Goal: Task Accomplishment & Management: Use online tool/utility

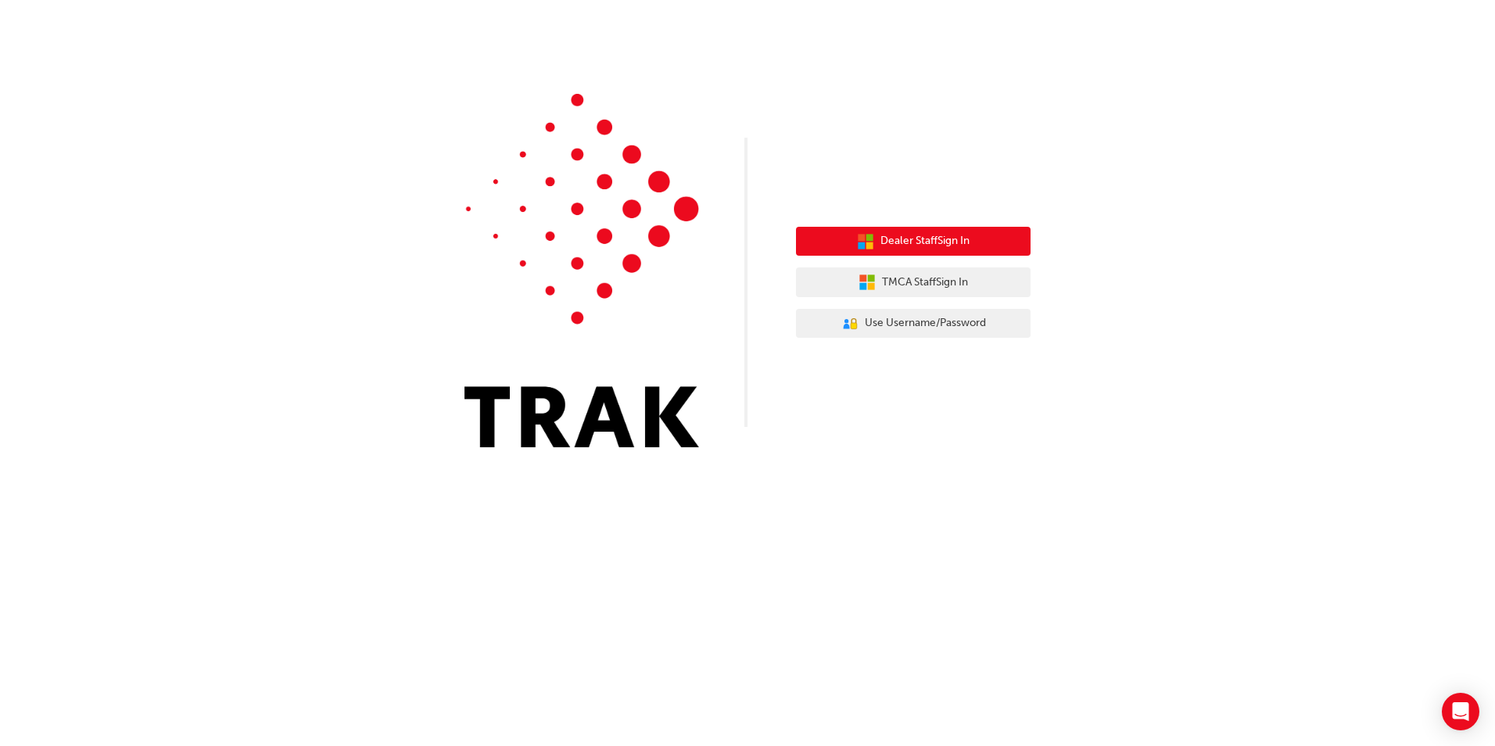
click at [863, 242] on icon "button" at bounding box center [865, 241] width 17 height 17
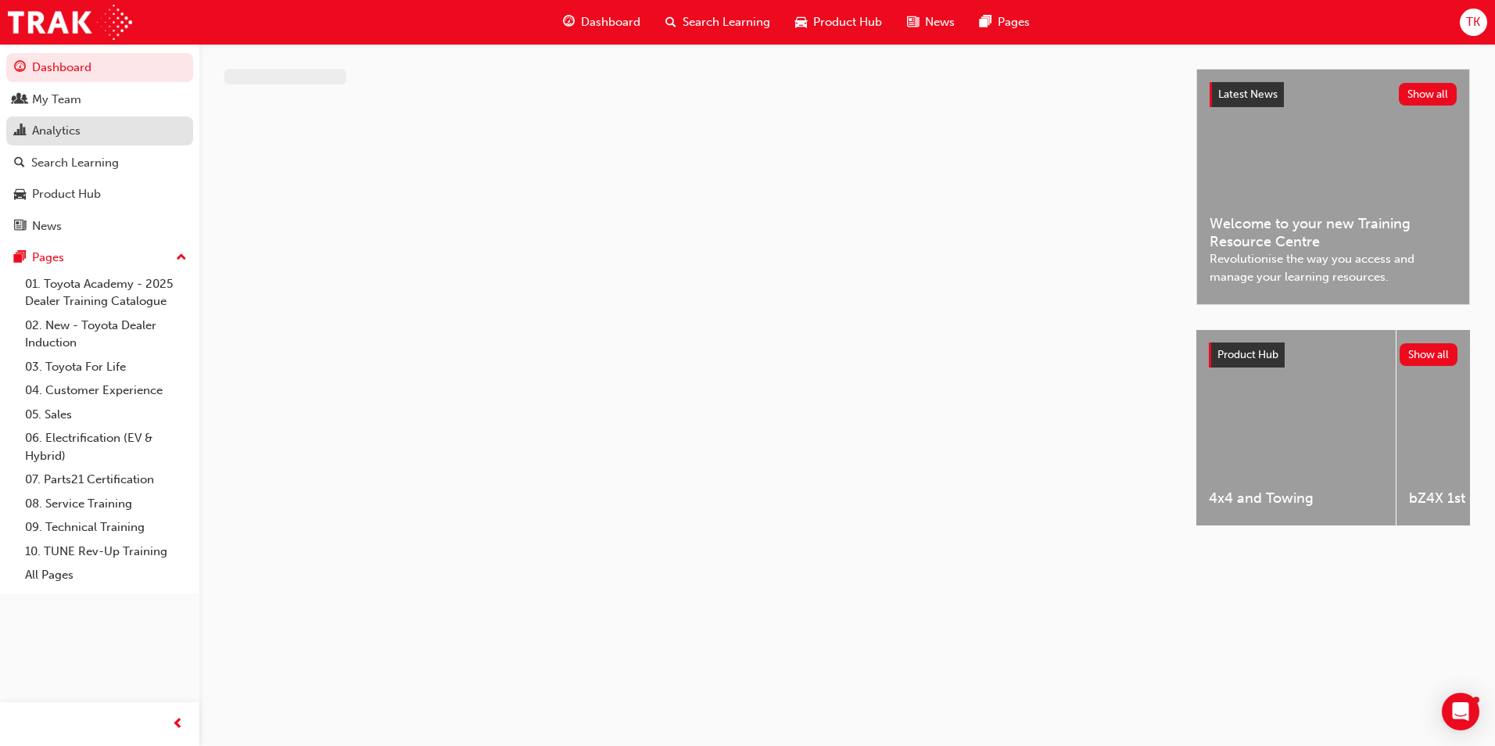
click at [58, 136] on div "Analytics" at bounding box center [56, 131] width 48 height 18
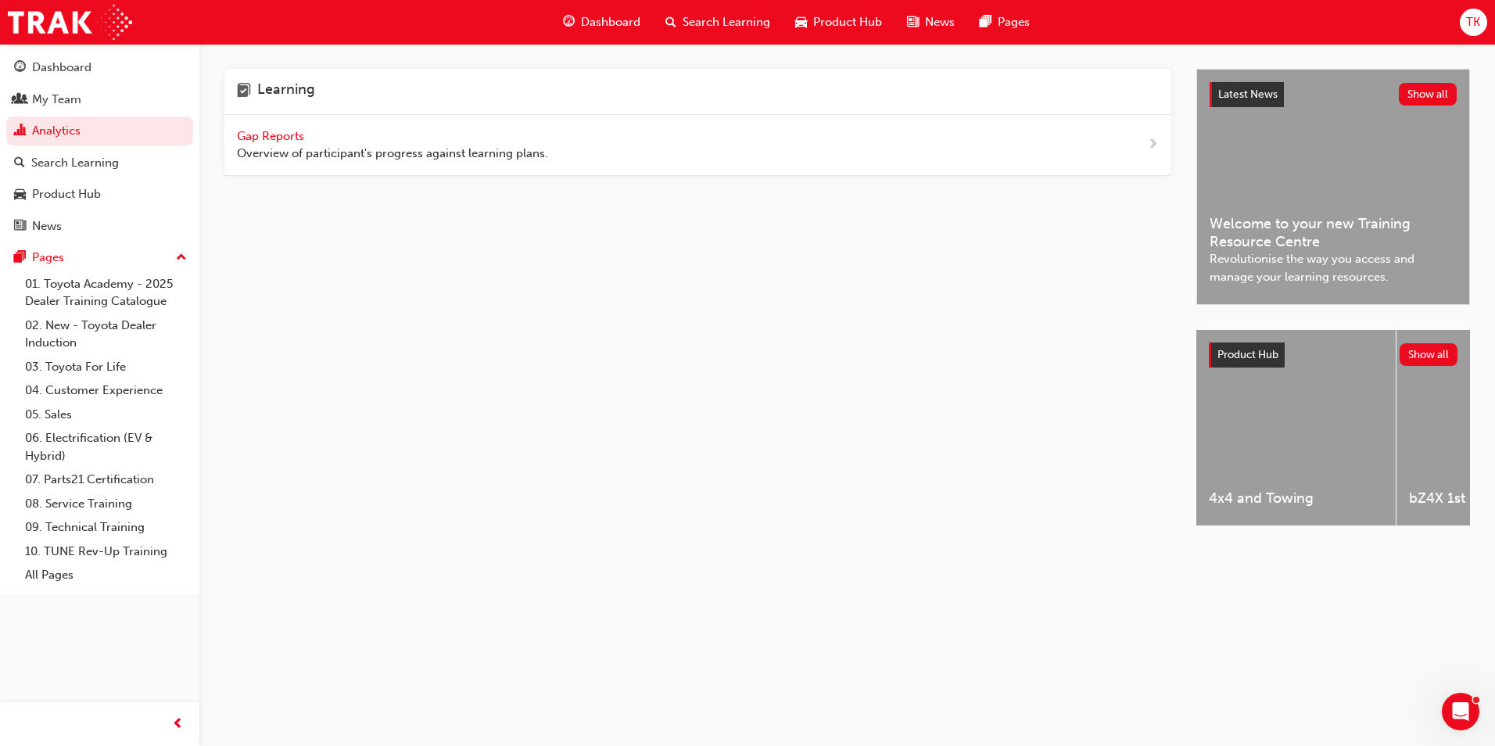
click at [254, 131] on span "Gap Reports" at bounding box center [272, 136] width 70 height 14
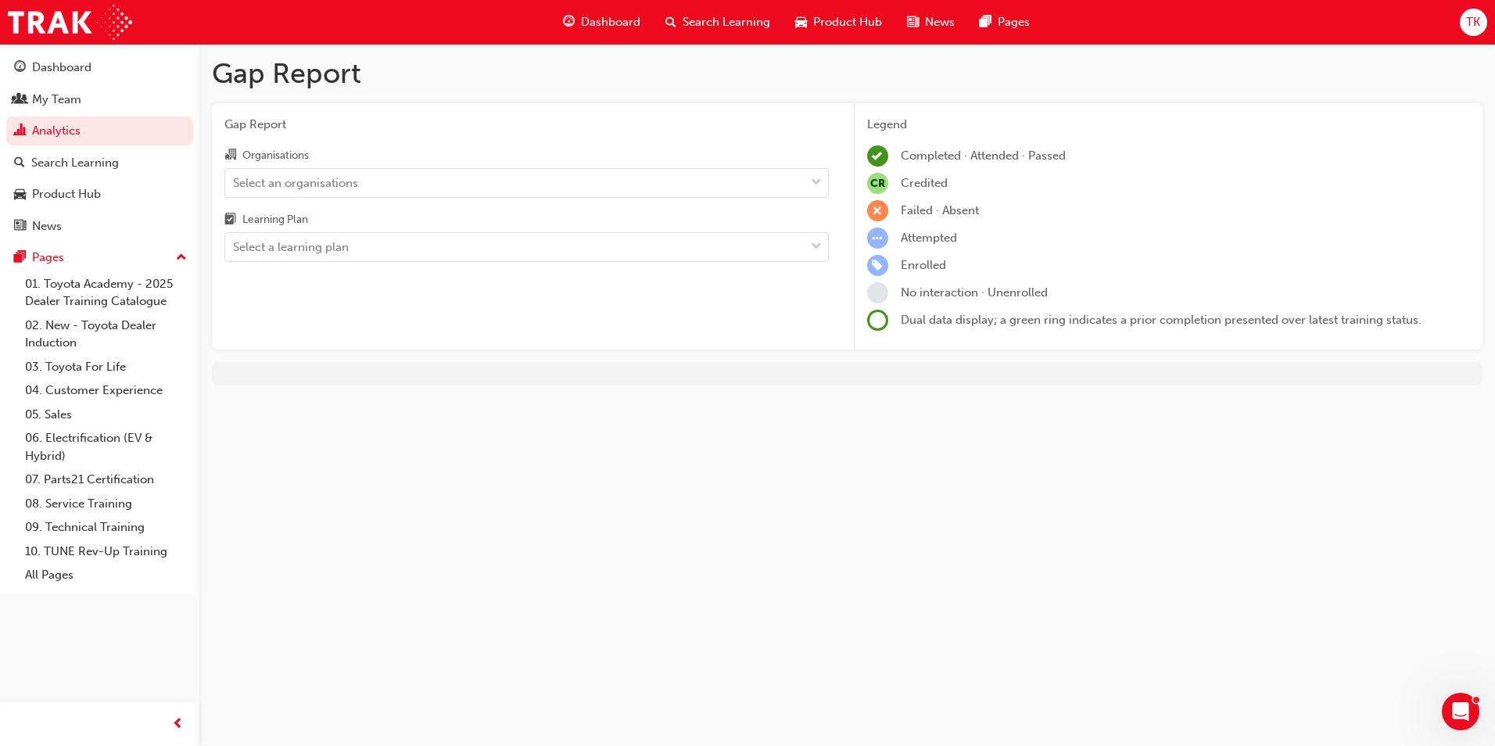
click at [246, 198] on div "Organisations Select an organisations Learning Plan Select a learning plan" at bounding box center [526, 203] width 605 height 117
click at [254, 192] on div "Select an organisations" at bounding box center [515, 182] width 580 height 27
click at [235, 188] on input "Organisations Select an organisations" at bounding box center [234, 181] width 2 height 13
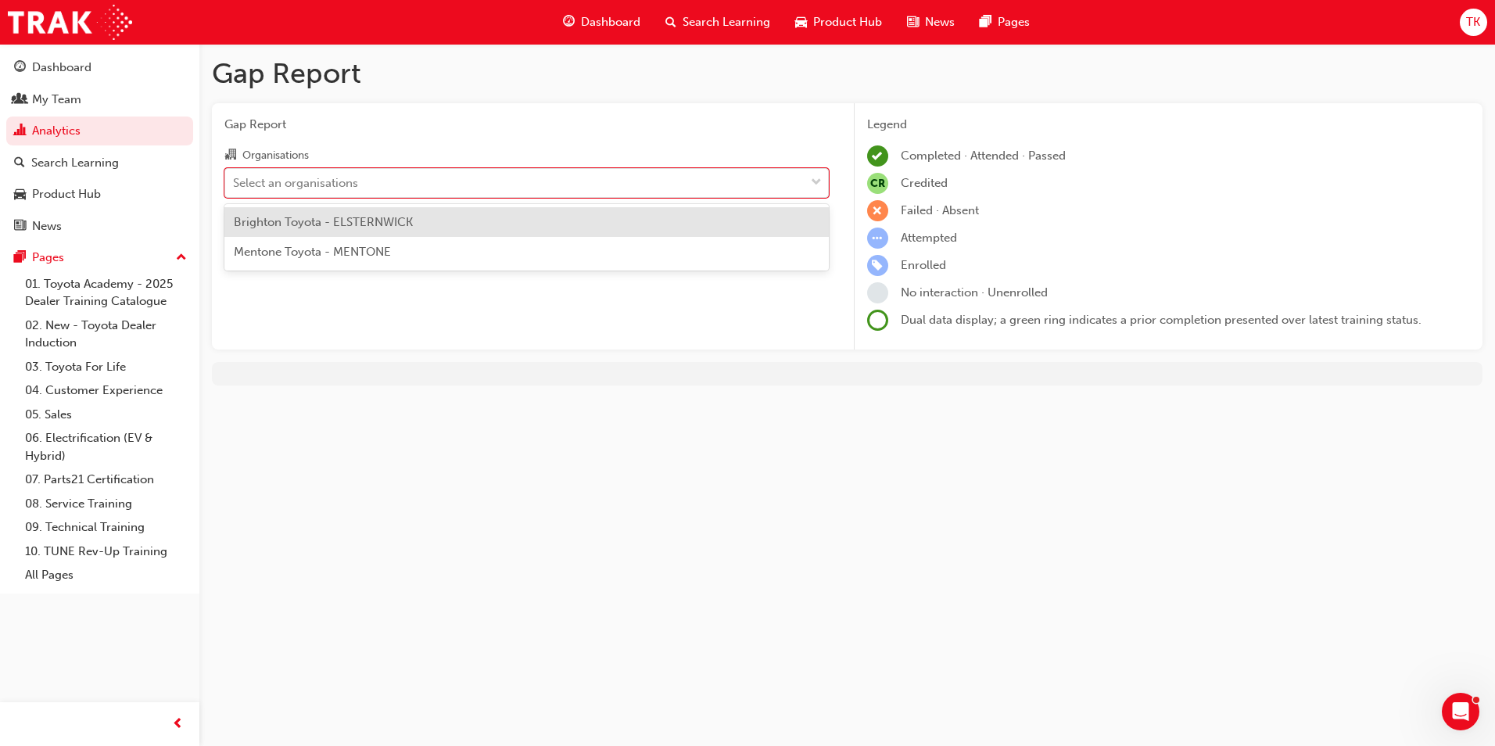
click at [267, 218] on span "Brighton Toyota - ELSTERNWICK" at bounding box center [323, 222] width 179 height 14
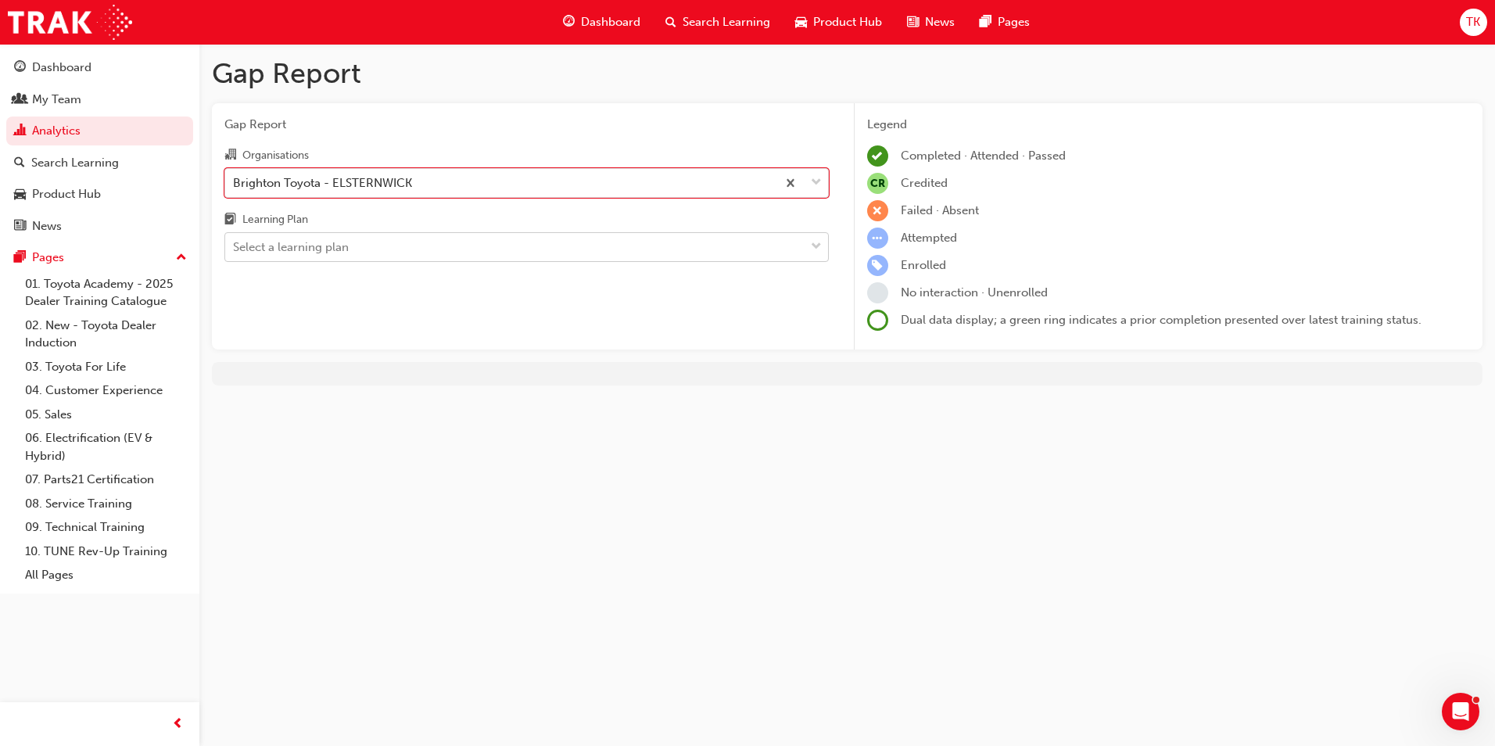
click at [284, 239] on div "Select a learning plan" at bounding box center [291, 248] width 116 height 18
click at [235, 240] on input "Learning Plan Select a learning plan" at bounding box center [234, 246] width 2 height 13
